Goal: Task Accomplishment & Management: Use online tool/utility

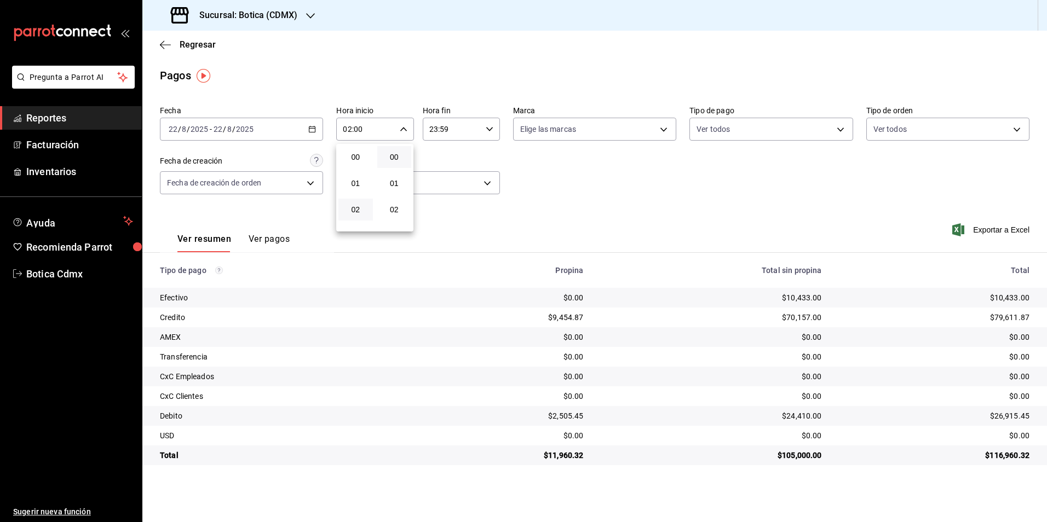
scroll to position [24, 0]
click at [206, 44] on div at bounding box center [523, 261] width 1047 height 522
click at [206, 44] on span "Regresar" at bounding box center [198, 44] width 36 height 10
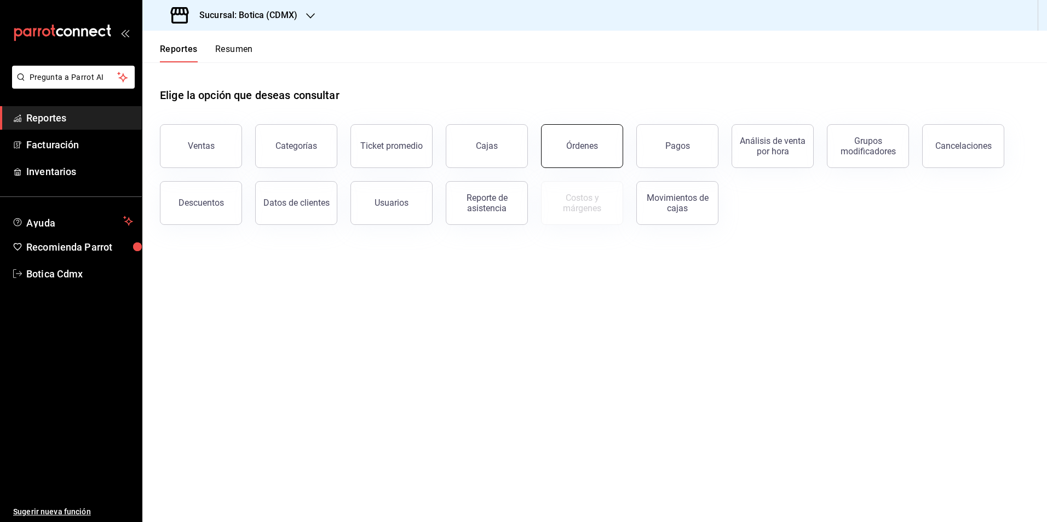
click at [587, 157] on button "Órdenes" at bounding box center [582, 146] width 82 height 44
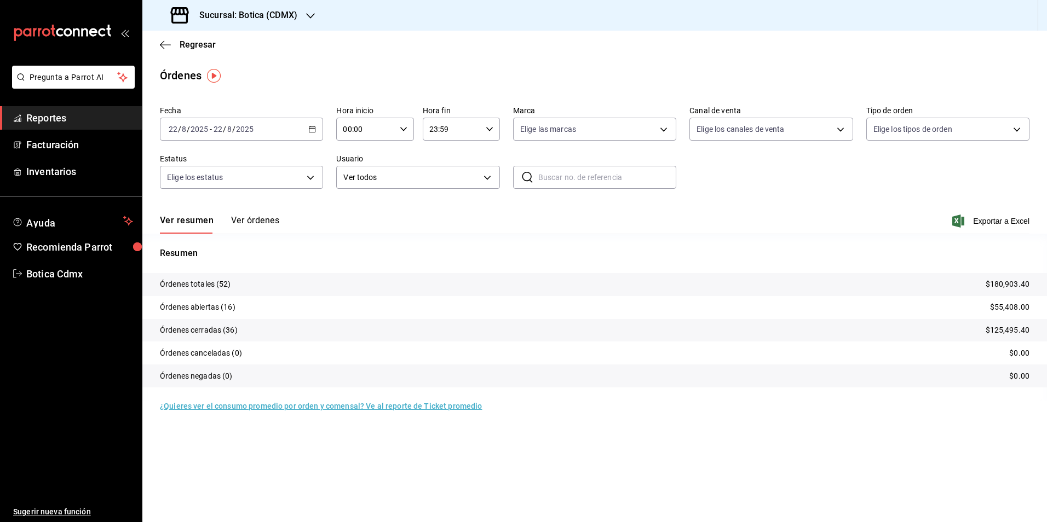
click at [362, 120] on input "00:00" at bounding box center [365, 129] width 59 height 22
click at [356, 212] on span "02" at bounding box center [355, 209] width 21 height 9
click at [399, 210] on span "23" at bounding box center [394, 214] width 21 height 9
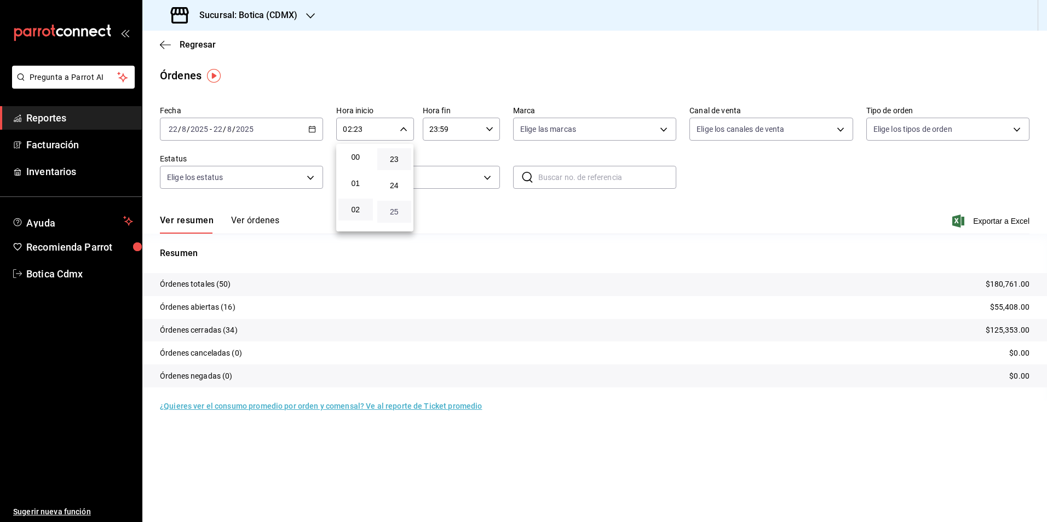
click at [395, 208] on span "25" at bounding box center [394, 211] width 21 height 9
type input "02:25"
click at [389, 213] on span "25" at bounding box center [394, 211] width 21 height 9
click at [191, 44] on div at bounding box center [523, 261] width 1047 height 522
click at [202, 43] on span "Regresar" at bounding box center [198, 44] width 36 height 10
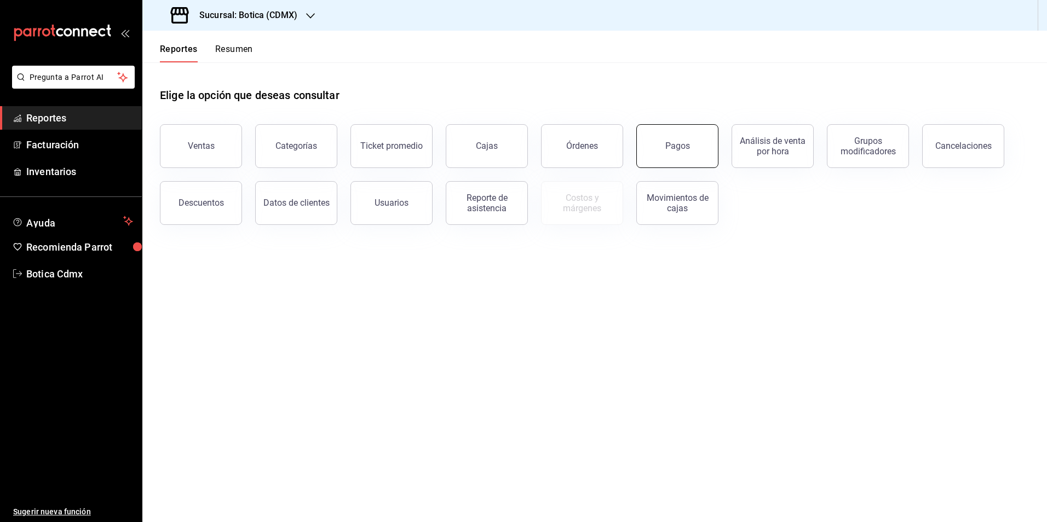
click at [682, 147] on div "Pagos" at bounding box center [677, 146] width 25 height 10
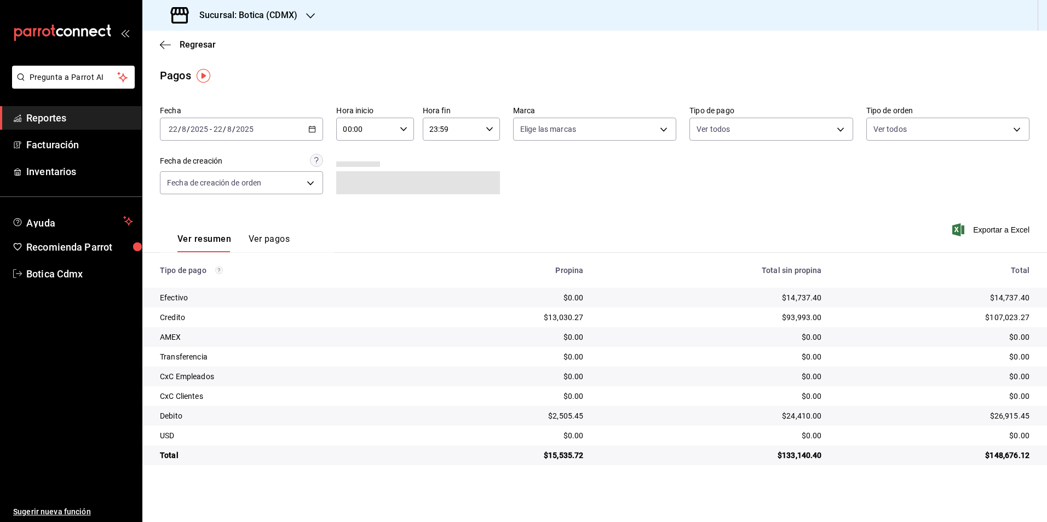
click at [363, 134] on input "00:00" at bounding box center [365, 129] width 59 height 22
click at [361, 209] on span "02" at bounding box center [355, 209] width 21 height 9
click at [397, 218] on span "15" at bounding box center [394, 222] width 21 height 9
type input "02:15"
